Goal: Transaction & Acquisition: Purchase product/service

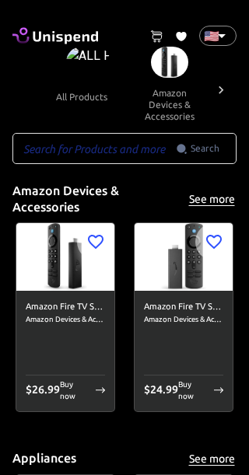
click at [94, 143] on input "text" at bounding box center [93, 148] width 163 height 31
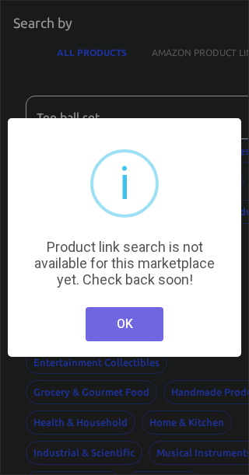
click at [123, 334] on button "OK" at bounding box center [124, 324] width 78 height 34
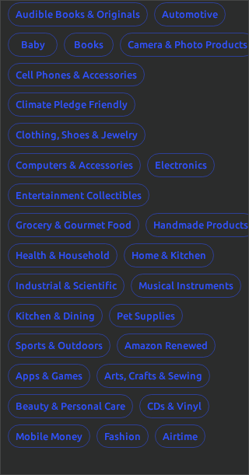
scroll to position [169, 17]
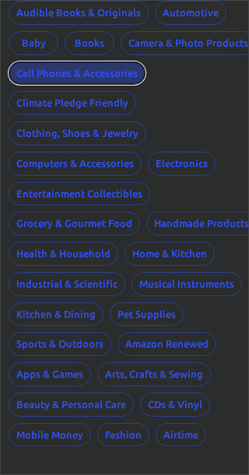
click at [74, 68] on button "Cell Phones & Accessories" at bounding box center [77, 73] width 137 height 24
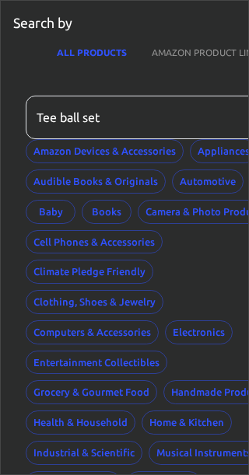
click at [137, 110] on input "Tee ball set" at bounding box center [151, 117] width 250 height 43
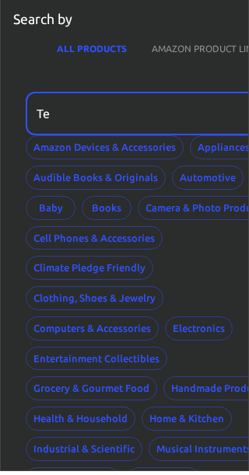
type input "T"
